Goal: Task Accomplishment & Management: Complete application form

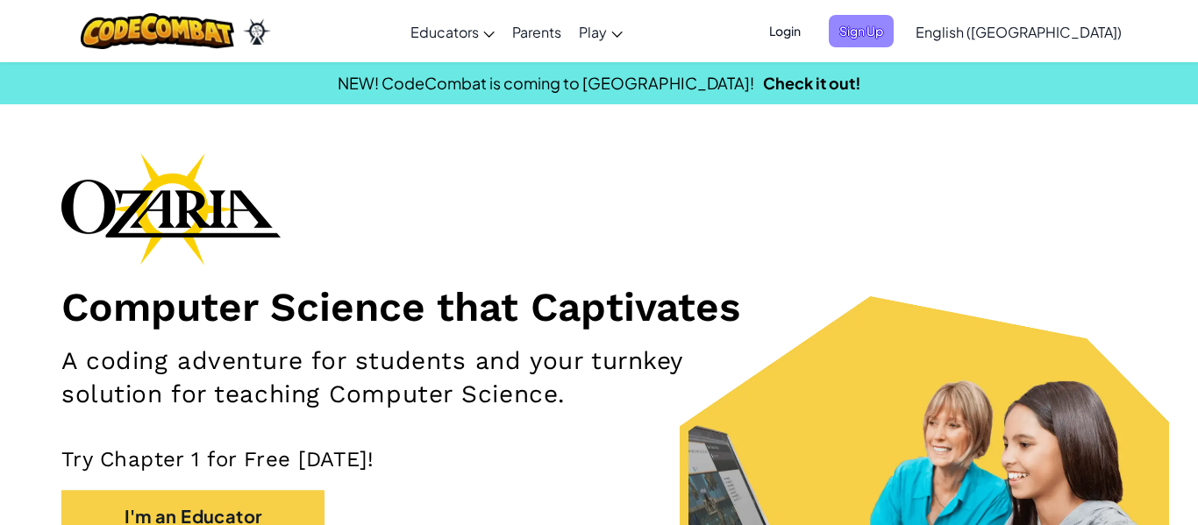
click at [893, 35] on span "Sign Up" at bounding box center [860, 31] width 65 height 32
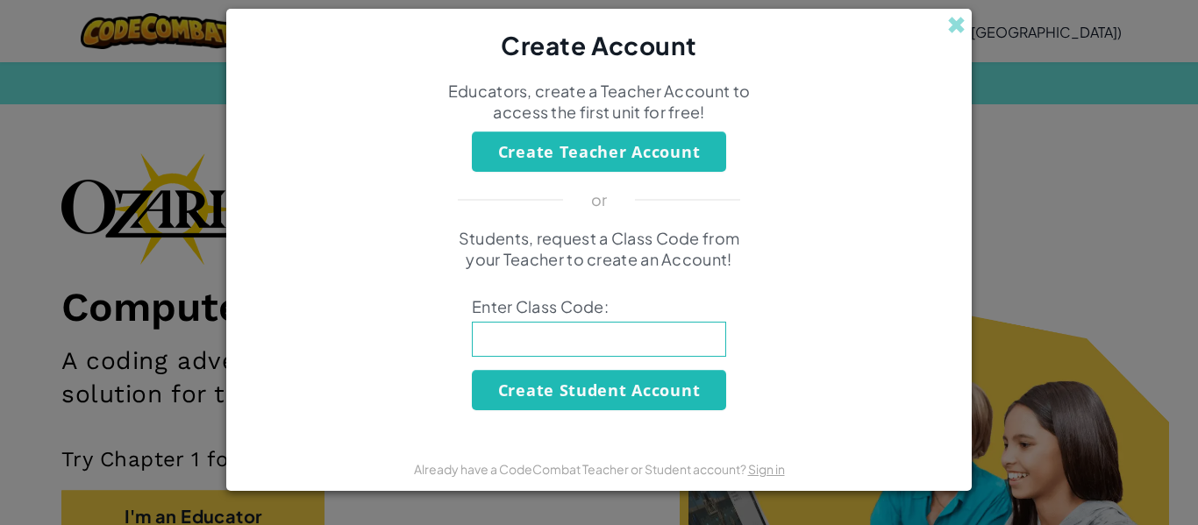
click at [966, 16] on div "Create Account" at bounding box center [598, 36] width 745 height 55
click at [958, 23] on span at bounding box center [956, 25] width 18 height 18
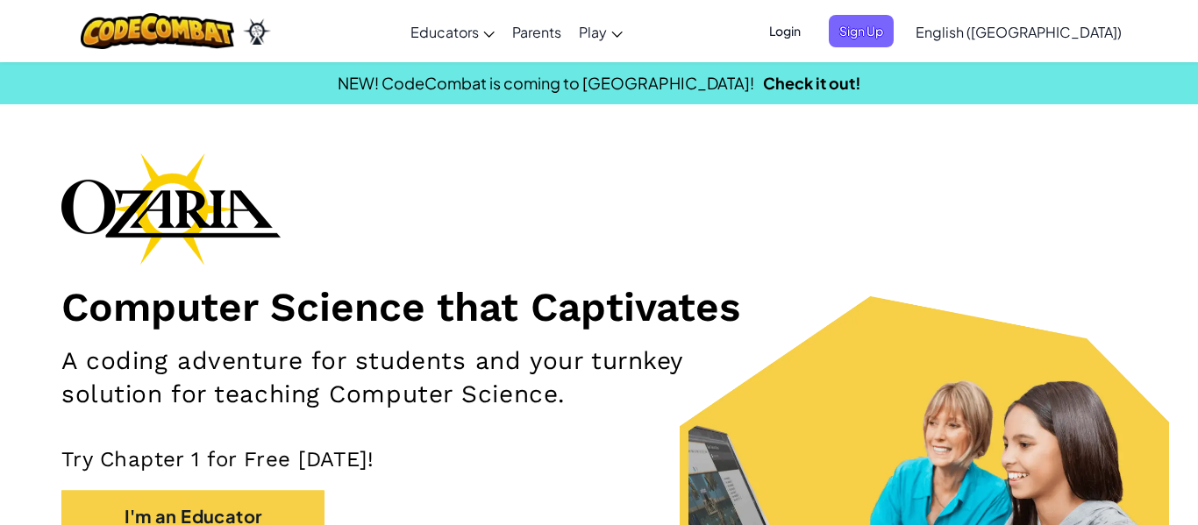
click at [811, 35] on span "Login" at bounding box center [784, 31] width 53 height 32
